Goal: Information Seeking & Learning: Learn about a topic

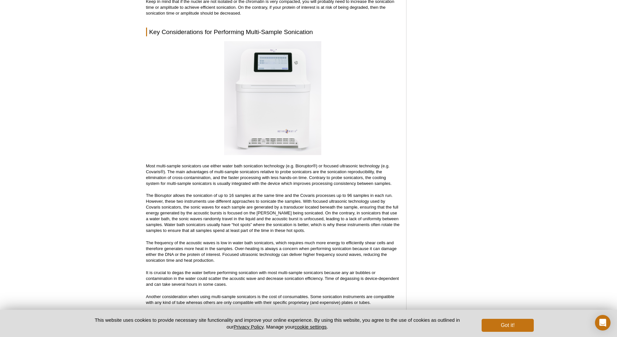
scroll to position [1936, 0]
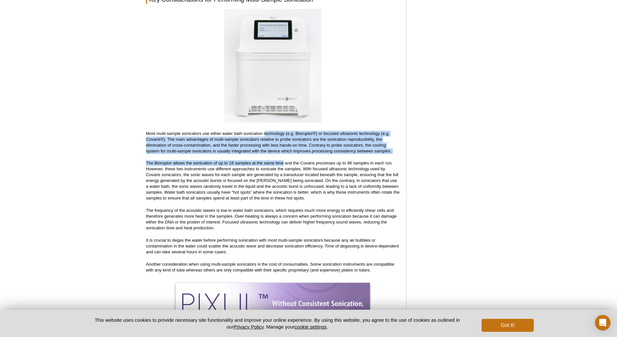
drag, startPoint x: 265, startPoint y: 129, endPoint x: 286, endPoint y: 150, distance: 29.8
click at [281, 160] on p "The Bioruptor allows the sonication of up to 16 samples at the same time and th…" at bounding box center [273, 180] width 254 height 41
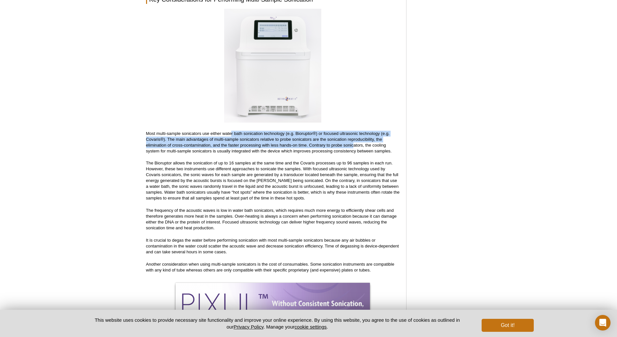
drag, startPoint x: 232, startPoint y: 124, endPoint x: 353, endPoint y: 142, distance: 122.1
click at [353, 142] on p "Most multi-sample sonicators use either water bath sonication technology (e.g. …" at bounding box center [273, 142] width 254 height 23
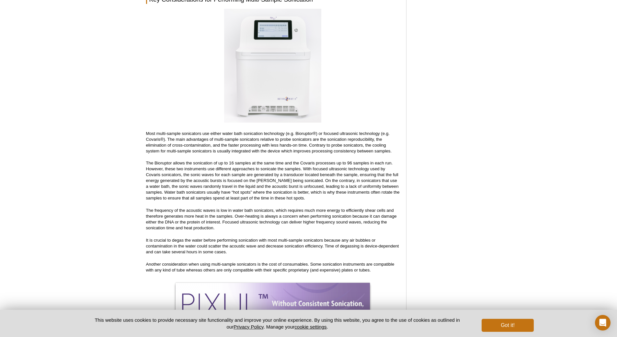
click at [351, 142] on p "Most multi-sample sonicators use either water bath sonication technology (e.g. …" at bounding box center [273, 142] width 254 height 23
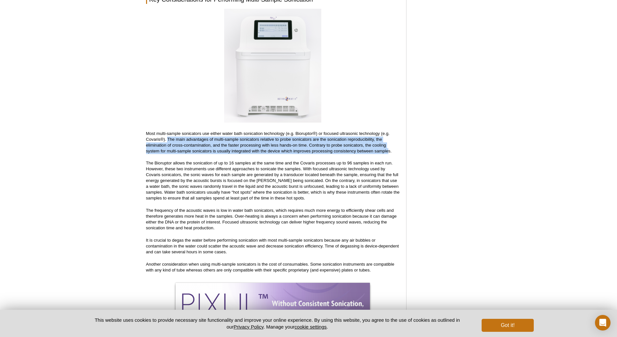
drag, startPoint x: 170, startPoint y: 137, endPoint x: 388, endPoint y: 146, distance: 217.6
click at [388, 146] on p "Most multi-sample sonicators use either water bath sonication technology (e.g. …" at bounding box center [273, 142] width 254 height 23
drag, startPoint x: 389, startPoint y: 146, endPoint x: 140, endPoint y: 133, distance: 249.5
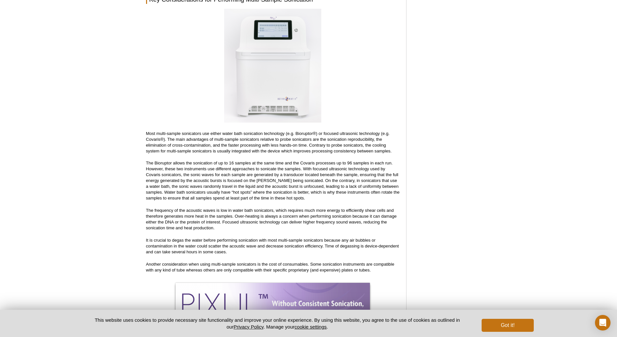
click at [193, 160] on p "The Bioruptor allows the sonication of up to 16 samples at the same time and th…" at bounding box center [273, 180] width 254 height 41
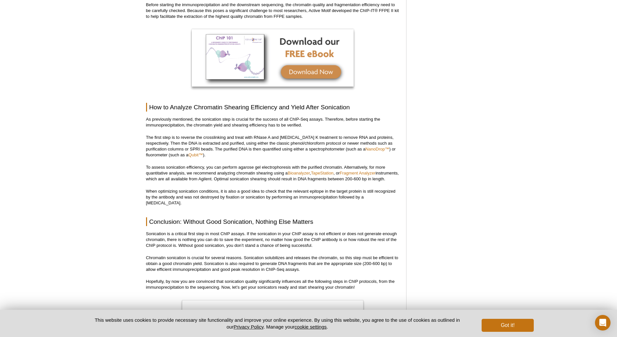
scroll to position [3264, 0]
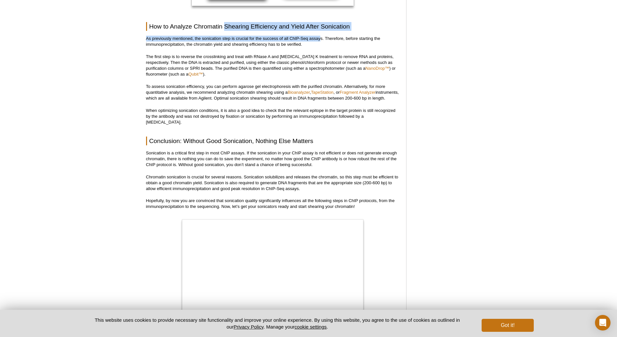
drag, startPoint x: 259, startPoint y: 21, endPoint x: 319, endPoint y: 34, distance: 61.3
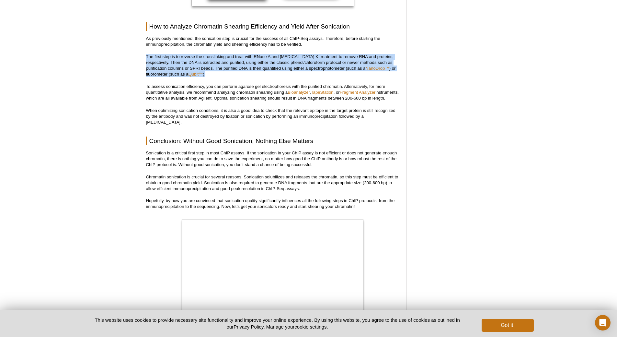
drag, startPoint x: 321, startPoint y: 37, endPoint x: 228, endPoint y: 69, distance: 98.3
click at [225, 68] on p "The first step is to reverse the crosslinking and treat with RNase A and [MEDIC…" at bounding box center [273, 65] width 254 height 23
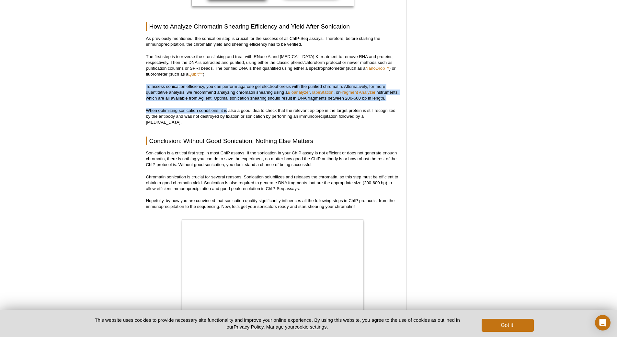
drag, startPoint x: 241, startPoint y: 67, endPoint x: 224, endPoint y: 110, distance: 46.3
click at [224, 110] on p "When optimizing sonication conditions, it is also a good idea to check that the…" at bounding box center [273, 116] width 254 height 17
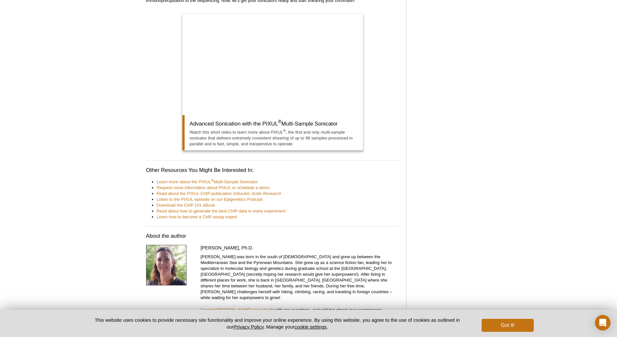
scroll to position [3524, 0]
